Goal: Task Accomplishment & Management: Manage account settings

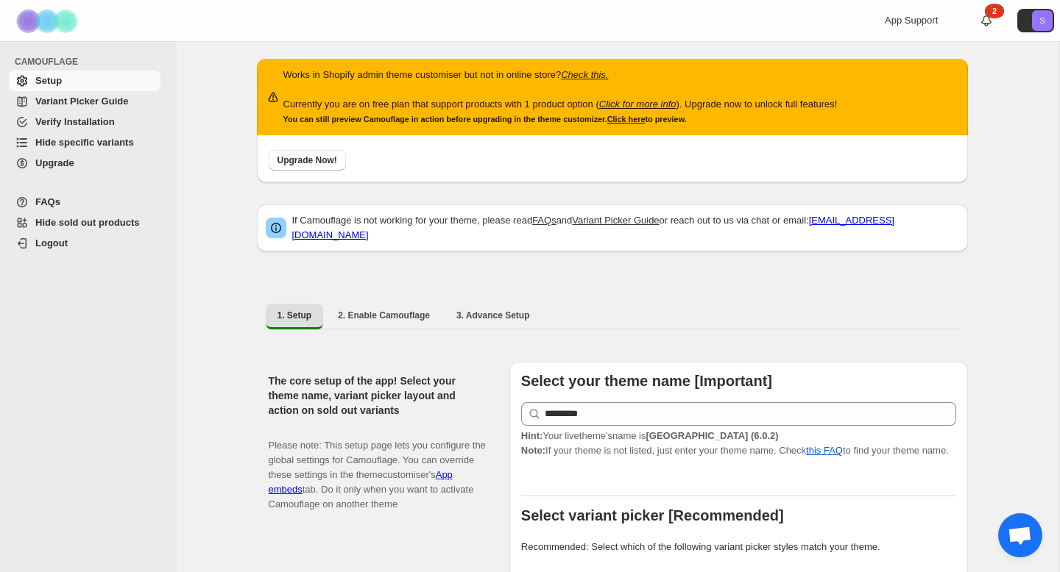
click at [88, 170] on span "Upgrade" at bounding box center [96, 163] width 122 height 15
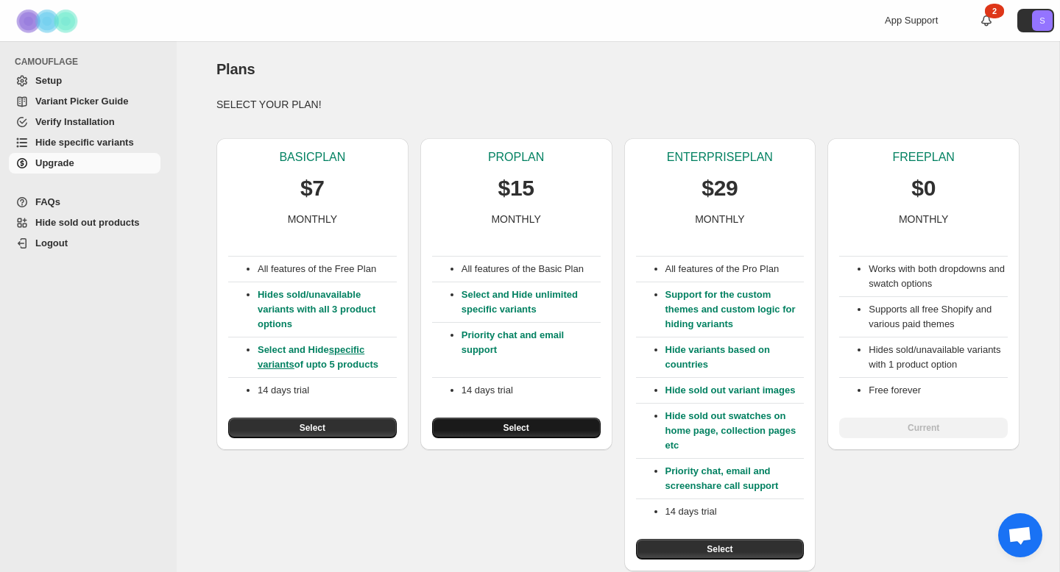
click at [538, 425] on button "Select" at bounding box center [516, 428] width 168 height 21
